Goal: Information Seeking & Learning: Learn about a topic

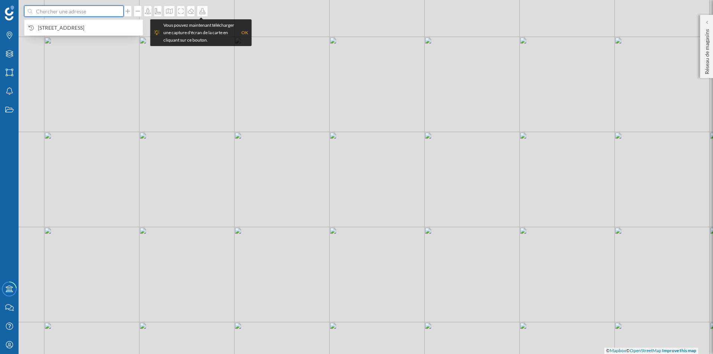
click at [52, 13] on input at bounding box center [73, 11] width 83 height 11
click at [10, 33] on icon "Marques" at bounding box center [9, 35] width 9 height 7
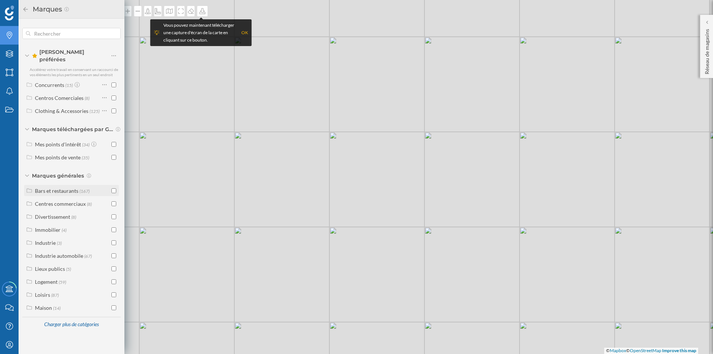
click at [53, 191] on div "Bars et restaurants (167)" at bounding box center [71, 190] width 95 height 11
click at [55, 231] on div "Restaurants" at bounding box center [56, 234] width 27 height 6
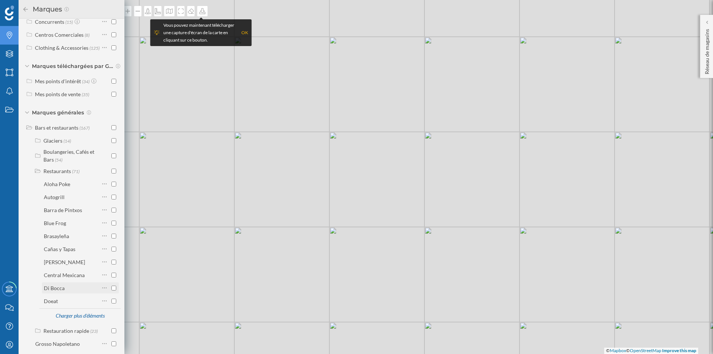
scroll to position [62, 0]
click at [69, 312] on div "Charger plus d'éléments" at bounding box center [80, 316] width 58 height 11
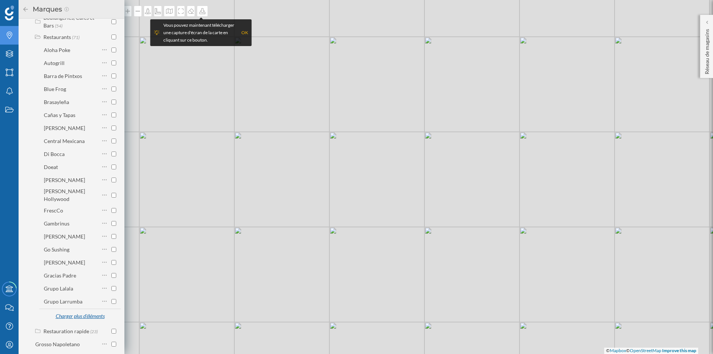
scroll to position [198, 0]
click at [69, 312] on div "Charger plus d'éléments" at bounding box center [80, 316] width 58 height 11
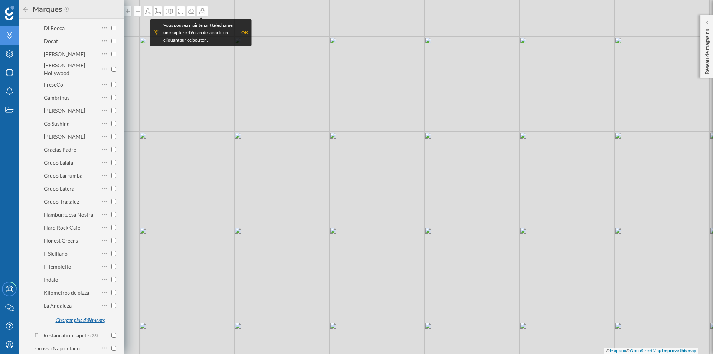
scroll to position [324, 0]
click at [69, 315] on div "Charger plus d'éléments" at bounding box center [80, 320] width 58 height 11
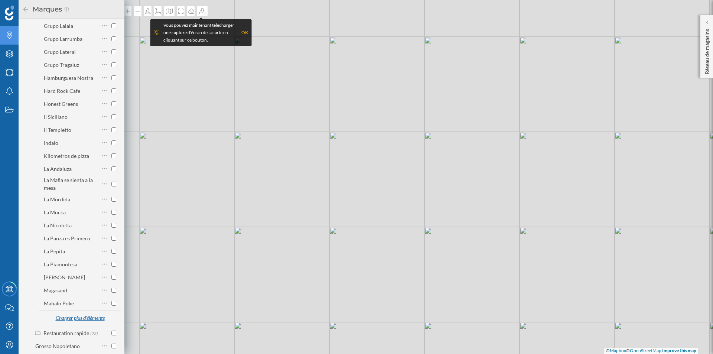
scroll to position [459, 0]
click at [69, 313] on div "Charger plus d'éléments" at bounding box center [80, 318] width 58 height 11
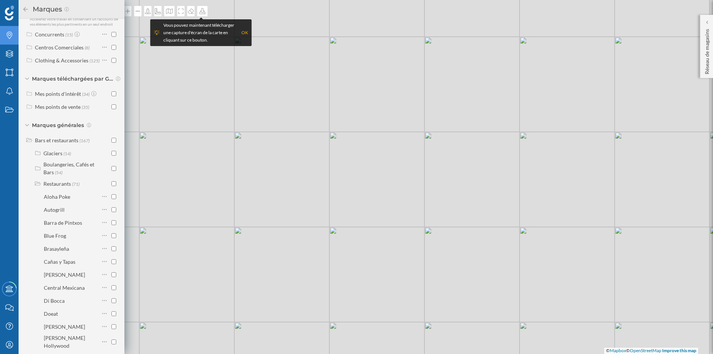
scroll to position [0, 0]
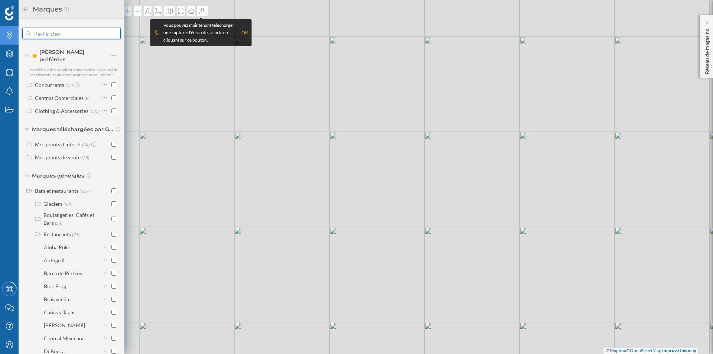
click at [88, 37] on input "text" at bounding box center [71, 33] width 82 height 15
type input "f"
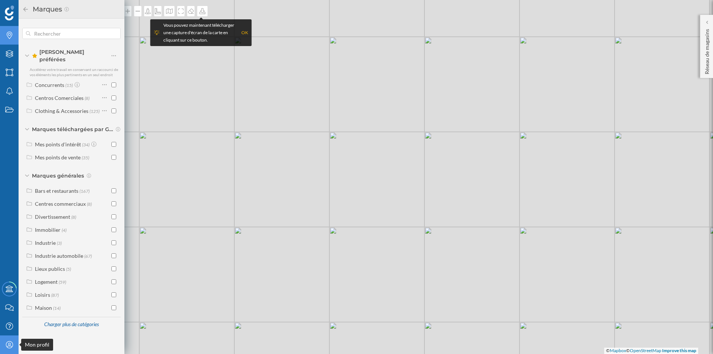
click at [10, 339] on div "Mon profil" at bounding box center [9, 344] width 19 height 19
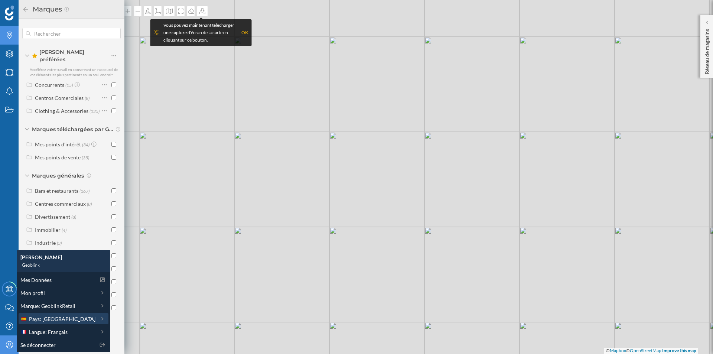
click at [63, 316] on div "Pays: [GEOGRAPHIC_DATA]" at bounding box center [57, 319] width 75 height 8
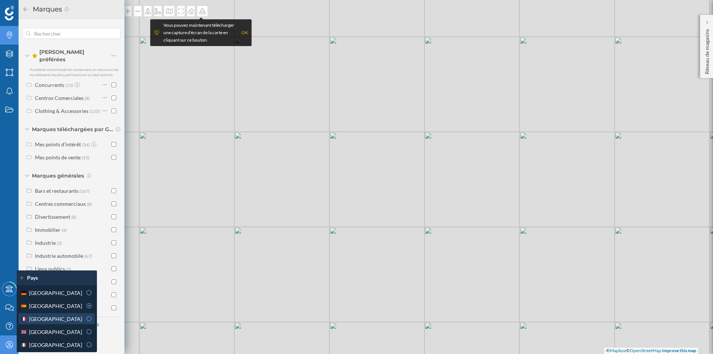
click at [63, 318] on div "[GEOGRAPHIC_DATA]" at bounding box center [51, 319] width 62 height 8
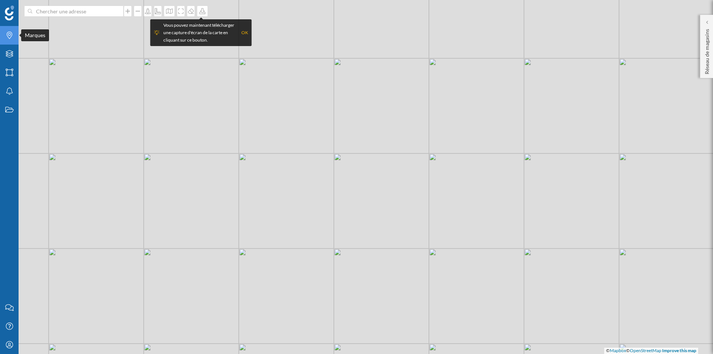
click at [7, 36] on icon "Marques" at bounding box center [9, 35] width 9 height 7
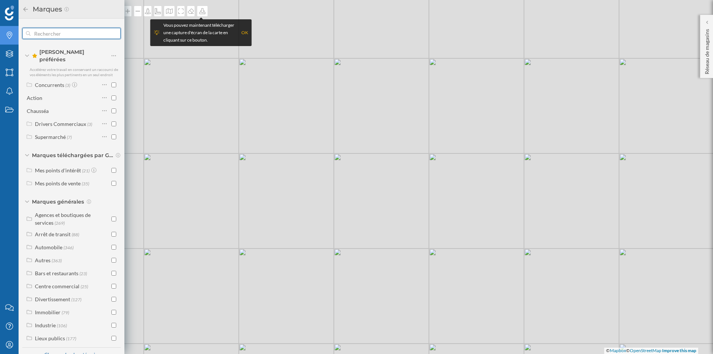
click at [66, 30] on input "text" at bounding box center [71, 33] width 82 height 15
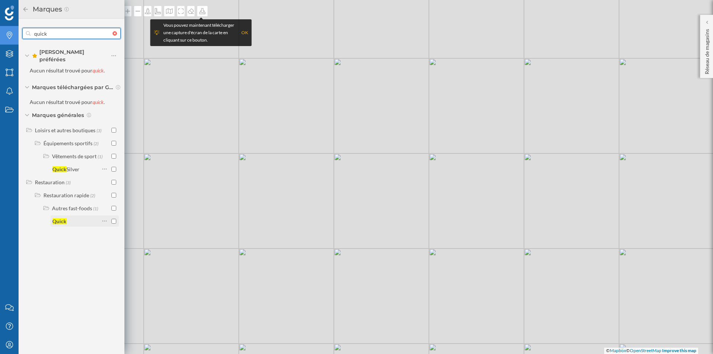
type input "quick"
click at [65, 218] on div "Quick" at bounding box center [59, 221] width 14 height 6
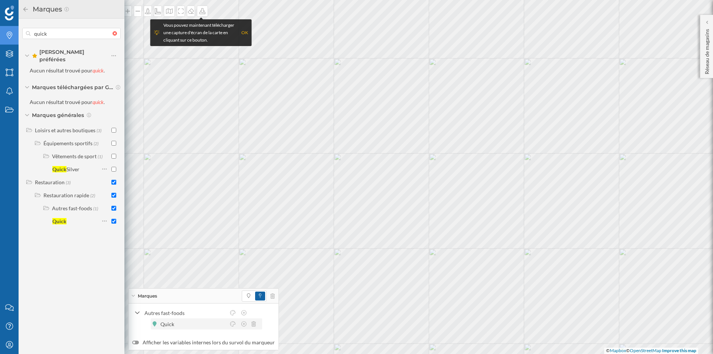
click at [151, 324] on div "Quick" at bounding box center [206, 323] width 111 height 11
click at [247, 299] on span at bounding box center [248, 296] width 3 height 7
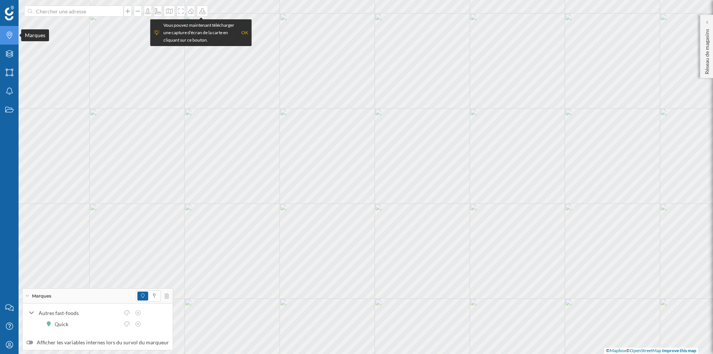
click at [3, 42] on div "Marques" at bounding box center [9, 35] width 19 height 19
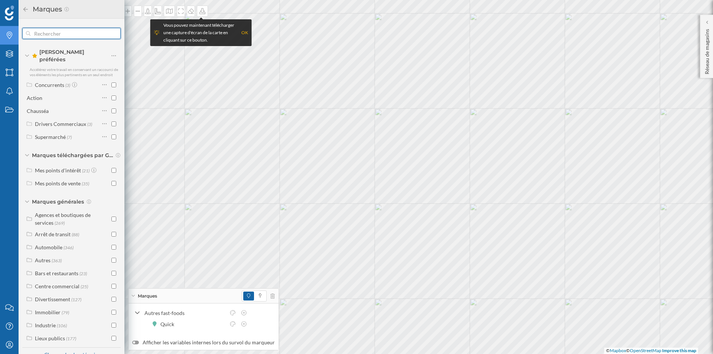
click at [61, 34] on input "text" at bounding box center [71, 33] width 82 height 15
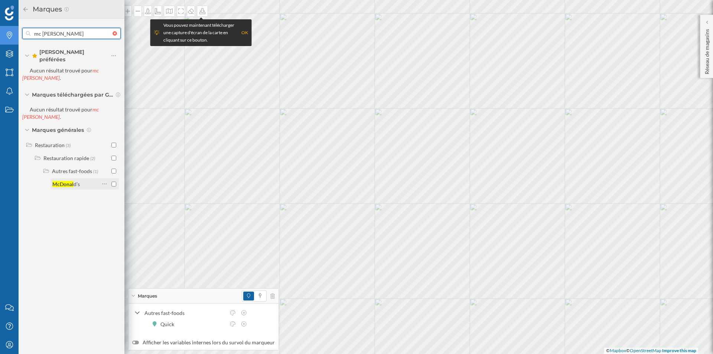
type input "mc [PERSON_NAME]"
click at [116, 178] on div "McDonal d’s" at bounding box center [85, 183] width 68 height 11
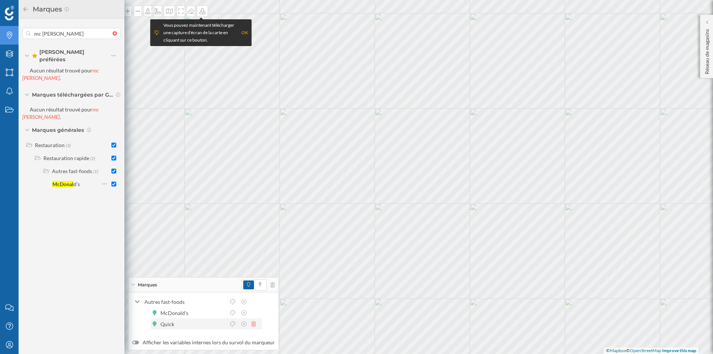
click at [254, 324] on icon at bounding box center [253, 323] width 4 height 5
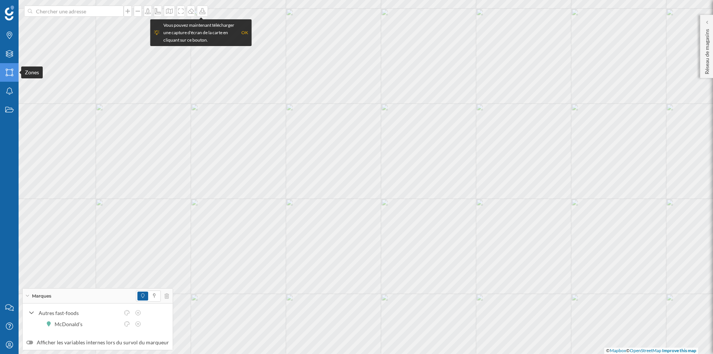
click at [8, 75] on icon "Zones" at bounding box center [9, 72] width 9 height 7
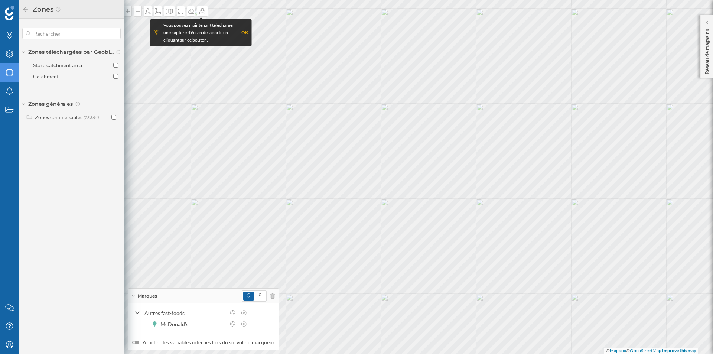
click at [8, 75] on icon "Zones" at bounding box center [9, 72] width 9 height 7
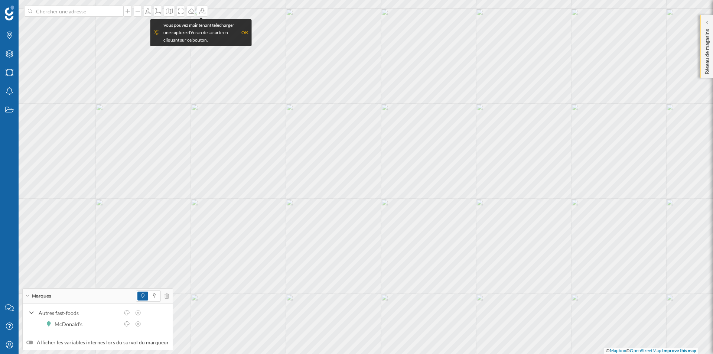
click at [704, 48] on p "Réseau de magasins" at bounding box center [706, 50] width 7 height 48
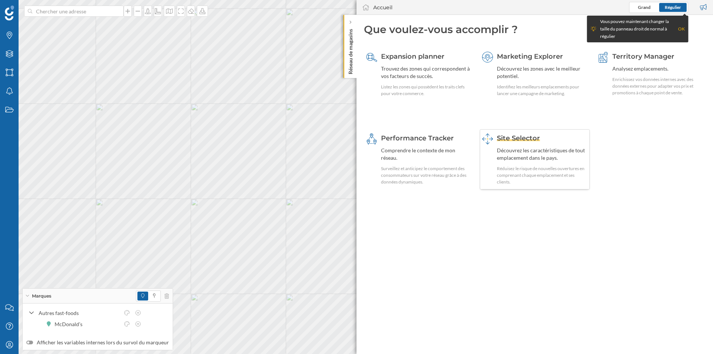
click at [523, 141] on span "Site Selector" at bounding box center [518, 138] width 43 height 8
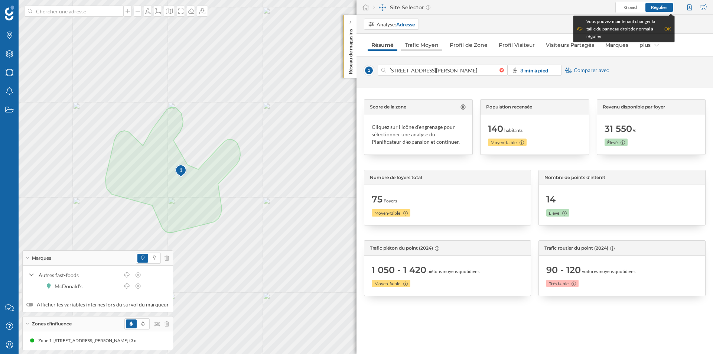
click at [409, 48] on link "Trafic Moyen" at bounding box center [421, 45] width 41 height 12
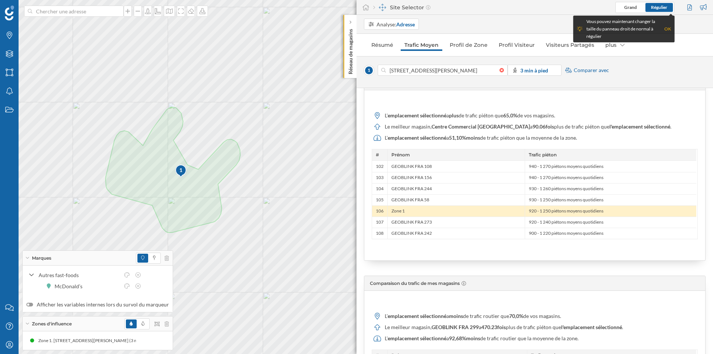
scroll to position [503, 0]
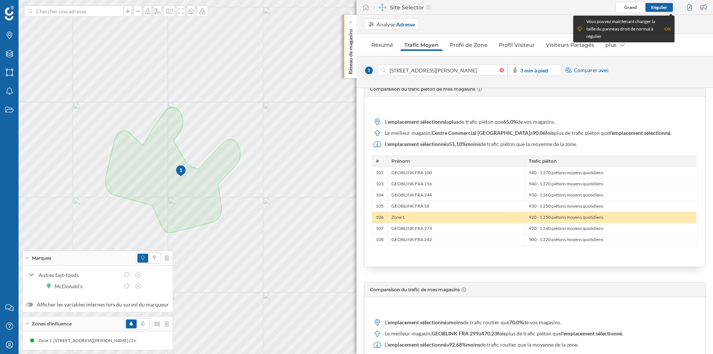
click at [668, 28] on div "OK" at bounding box center [667, 28] width 7 height 7
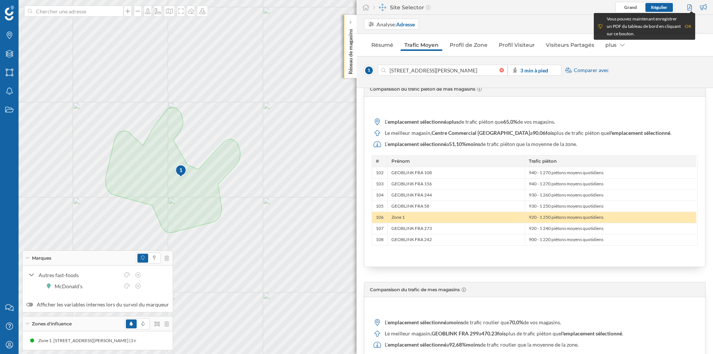
click at [686, 27] on div "OK" at bounding box center [688, 26] width 7 height 7
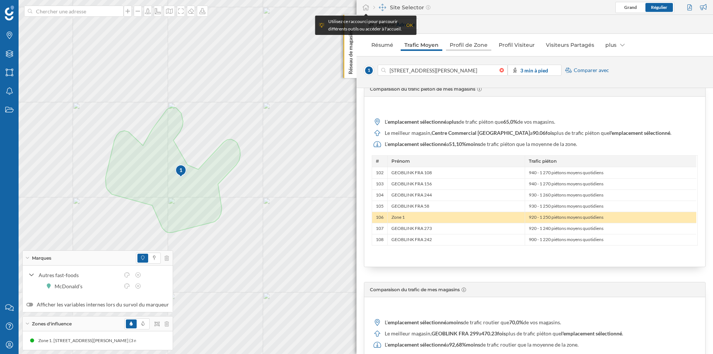
click at [472, 47] on link "Profil de Zone" at bounding box center [468, 45] width 45 height 12
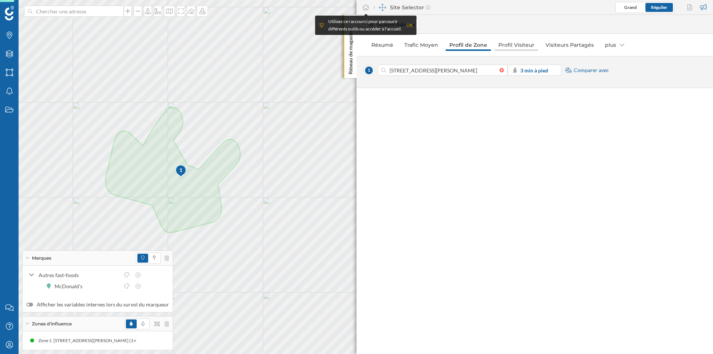
click at [501, 45] on link "Profil Visiteur" at bounding box center [516, 45] width 43 height 12
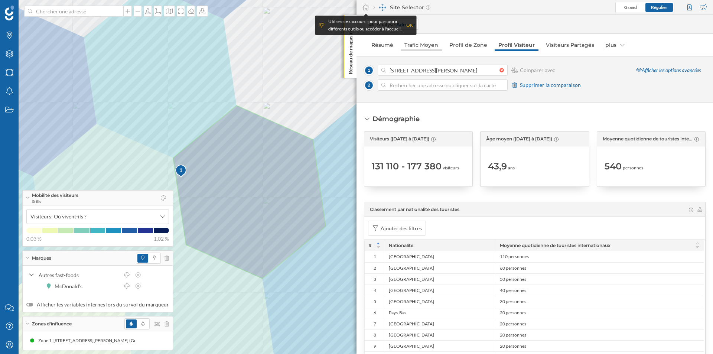
click at [414, 43] on link "Trafic Moyen" at bounding box center [421, 45] width 41 height 12
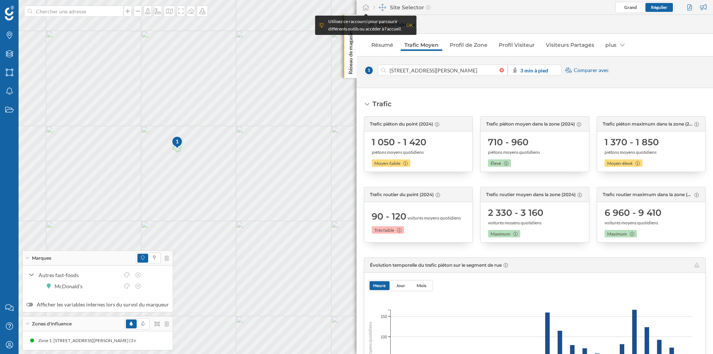
click at [589, 71] on span "Comparer avec" at bounding box center [591, 69] width 35 height 7
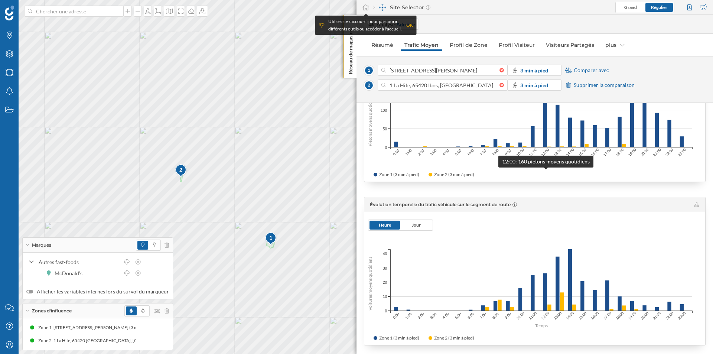
scroll to position [180, 0]
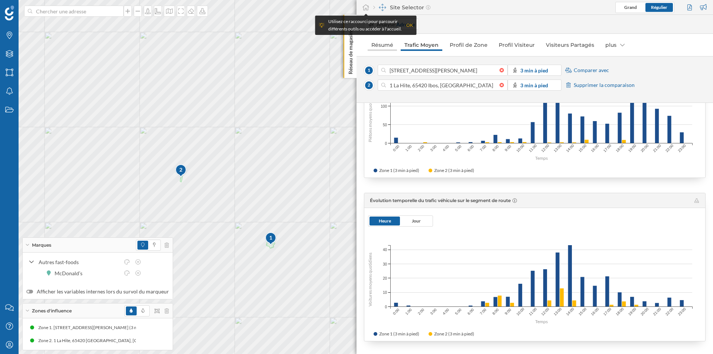
click at [375, 46] on link "Résumé" at bounding box center [382, 45] width 29 height 12
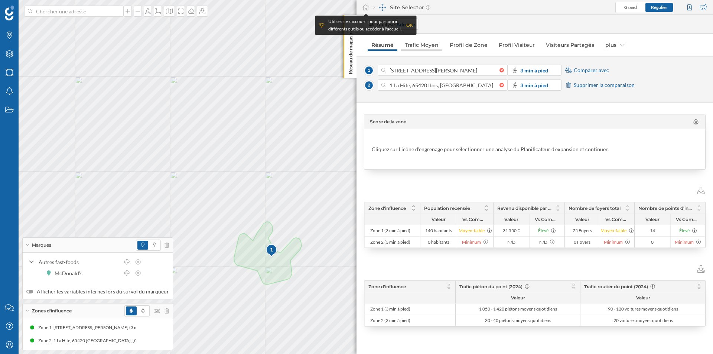
click at [422, 45] on link "Trafic Moyen" at bounding box center [421, 45] width 41 height 12
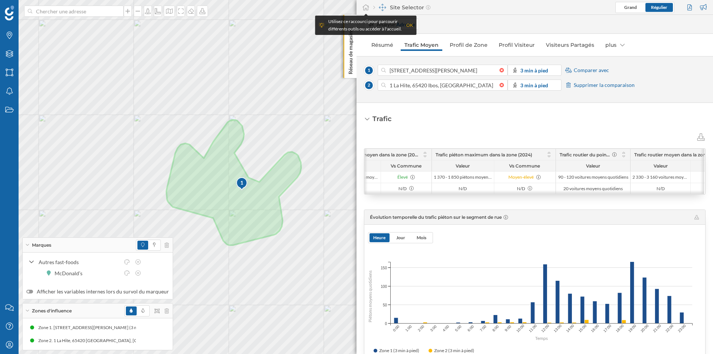
scroll to position [0, 170]
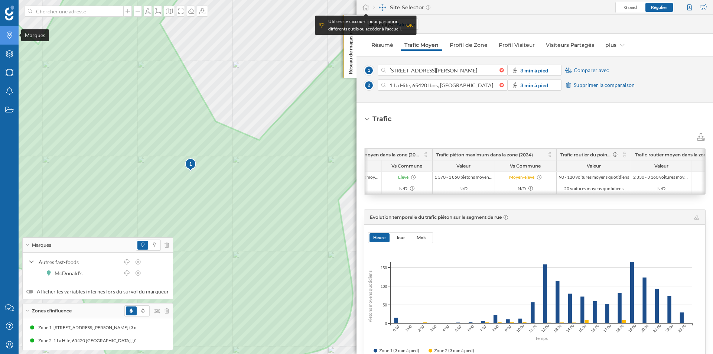
click at [7, 37] on icon "Marques" at bounding box center [9, 35] width 9 height 7
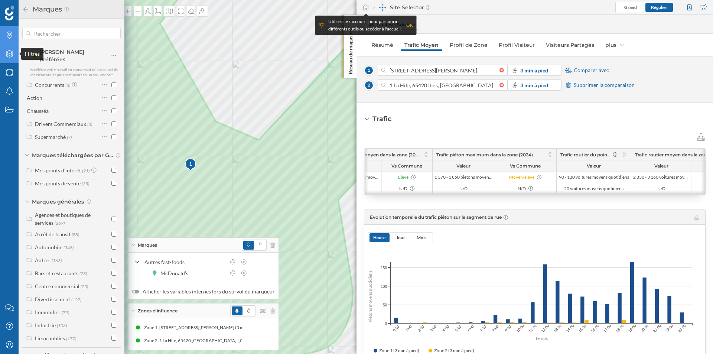
click at [9, 58] on div "Filtres" at bounding box center [9, 54] width 19 height 19
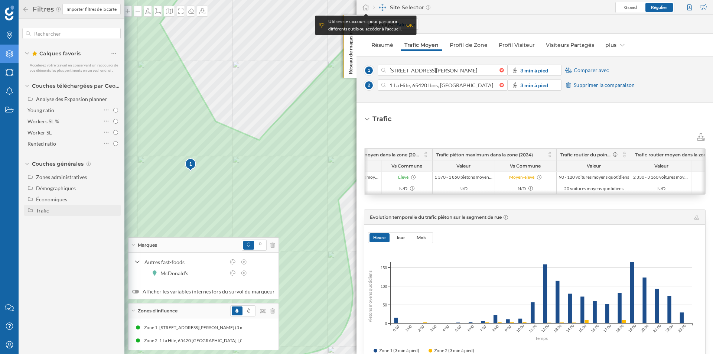
click at [41, 207] on div "Trafic" at bounding box center [77, 211] width 82 height 8
click at [50, 220] on div "Trafic routier" at bounding box center [54, 221] width 30 height 6
click at [113, 220] on input "Trafic routier" at bounding box center [115, 221] width 5 height 5
radio input "true"
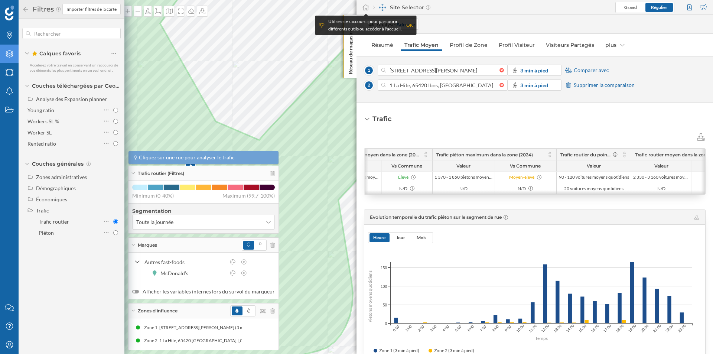
click at [148, 175] on span "Trafic routier (Filtres)" at bounding box center [161, 173] width 46 height 7
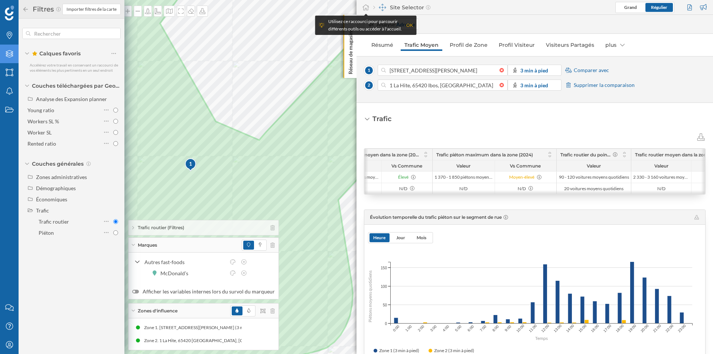
click at [148, 242] on span "Marques" at bounding box center [147, 245] width 19 height 7
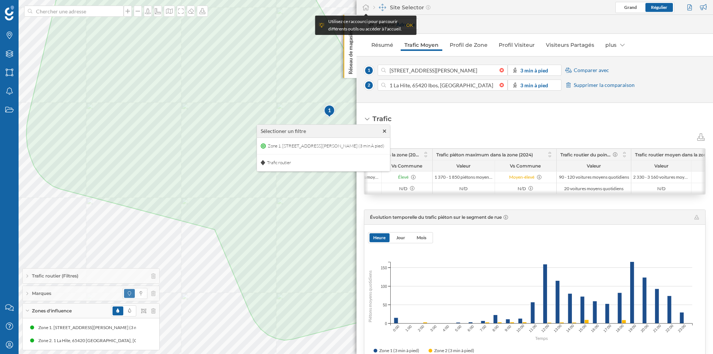
click at [589, 69] on span "Comparer avec" at bounding box center [591, 69] width 35 height 7
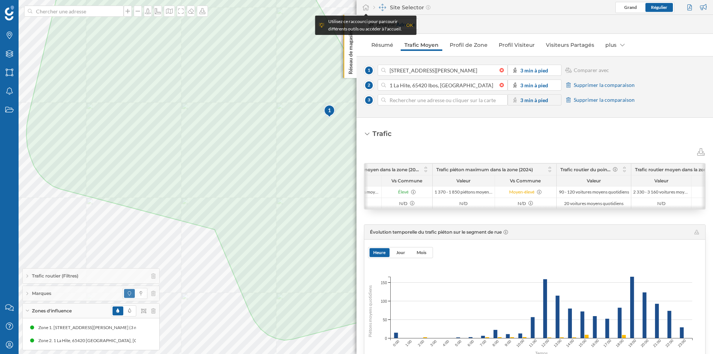
click at [428, 101] on input at bounding box center [443, 99] width 114 height 11
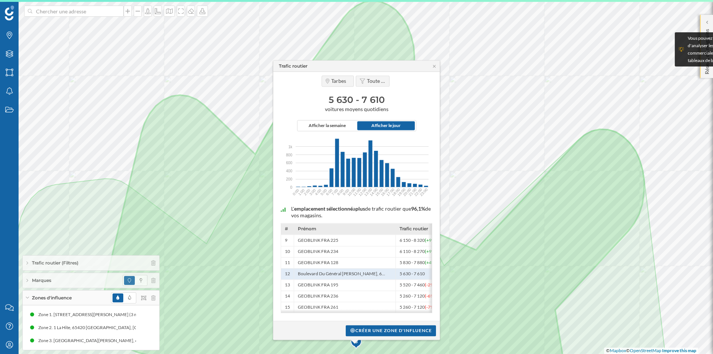
click at [707, 27] on p "Réseau de magasins" at bounding box center [706, 50] width 7 height 48
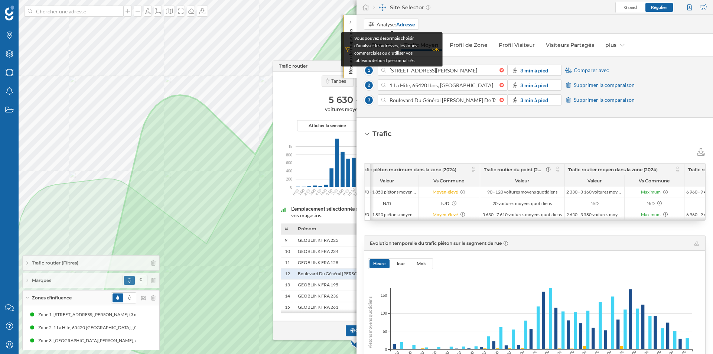
scroll to position [0, 251]
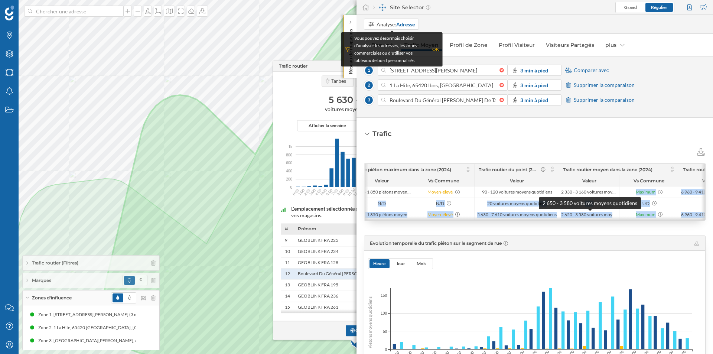
drag, startPoint x: 581, startPoint y: 193, endPoint x: 579, endPoint y: 216, distance: 23.4
click at [453, 216] on div "Zone 1 (3 min à pied) 1 050 - 1 420 piétons moyens quotidiens 710 - 960 piétons…" at bounding box center [283, 192] width 340 height 56
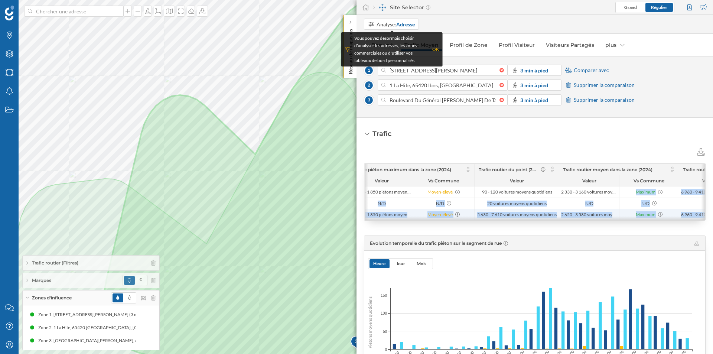
click at [512, 212] on span "5 630 - 7 610 voitures moyens quotidiens" at bounding box center [516, 215] width 79 height 6
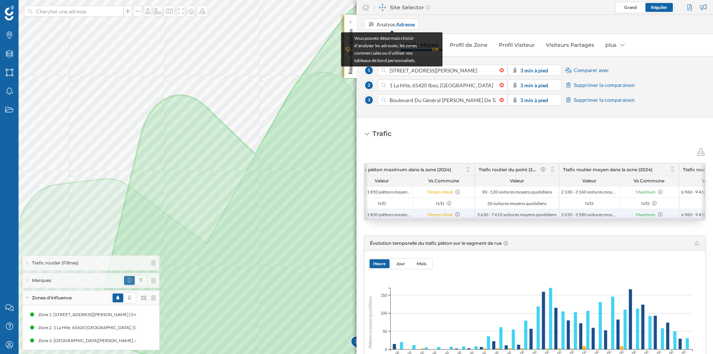
click at [512, 212] on span "5 630 - 7 610 voitures moyens quotidiens" at bounding box center [516, 215] width 79 height 6
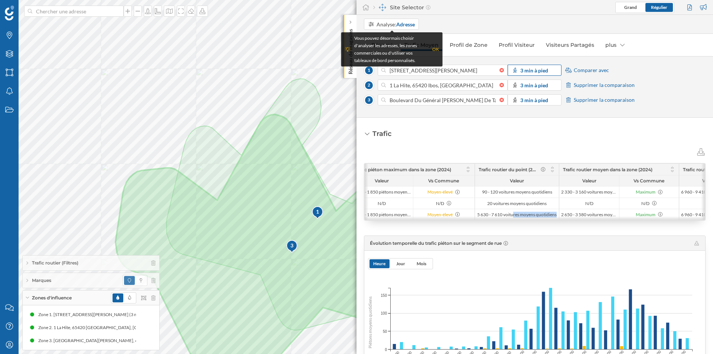
click at [548, 75] on div "3 min à pied" at bounding box center [535, 70] width 54 height 11
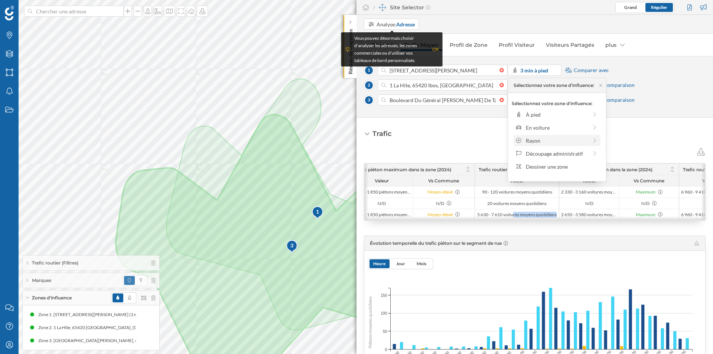
click at [539, 140] on div "Rayon" at bounding box center [557, 141] width 62 height 8
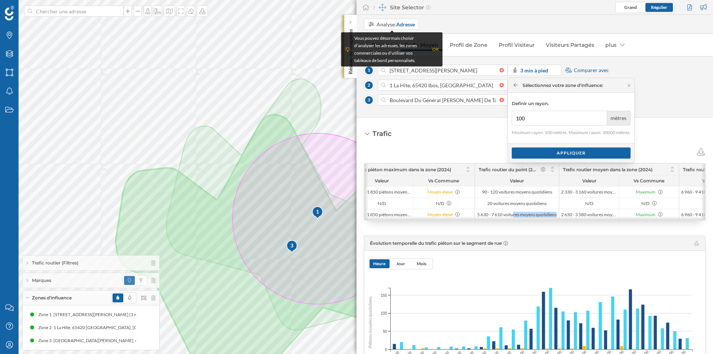
click at [523, 90] on div "Sélectionnez votre zone d'influence:" at bounding box center [571, 85] width 126 height 15
click at [521, 87] on div "Sélectionnez votre zone d'influence:" at bounding box center [559, 85] width 90 height 7
click at [518, 85] on div "Sélectionnez votre zone d'influence:" at bounding box center [559, 85] width 90 height 7
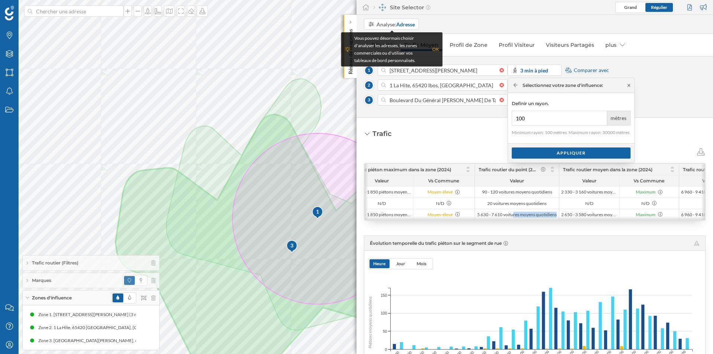
click at [628, 84] on icon at bounding box center [629, 85] width 3 height 3
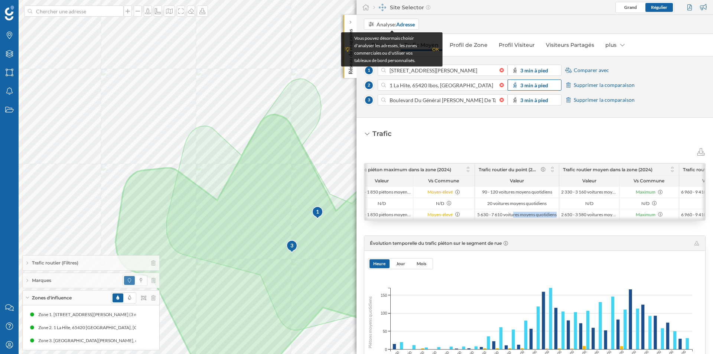
click at [554, 87] on div "3 min à pied" at bounding box center [535, 84] width 54 height 11
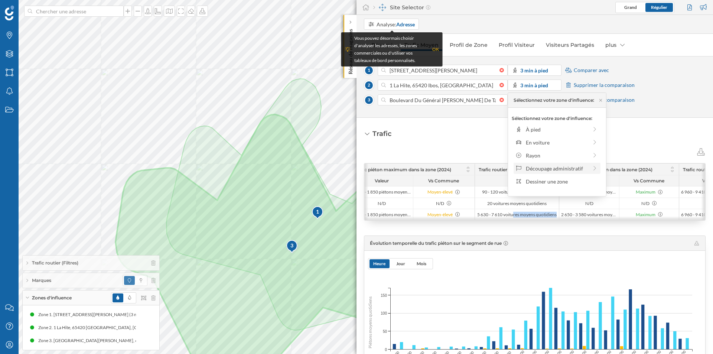
click at [554, 172] on div "Découpage administratif" at bounding box center [557, 169] width 62 height 8
click at [555, 165] on div "Iris" at bounding box center [566, 169] width 81 height 8
